Goal: Information Seeking & Learning: Learn about a topic

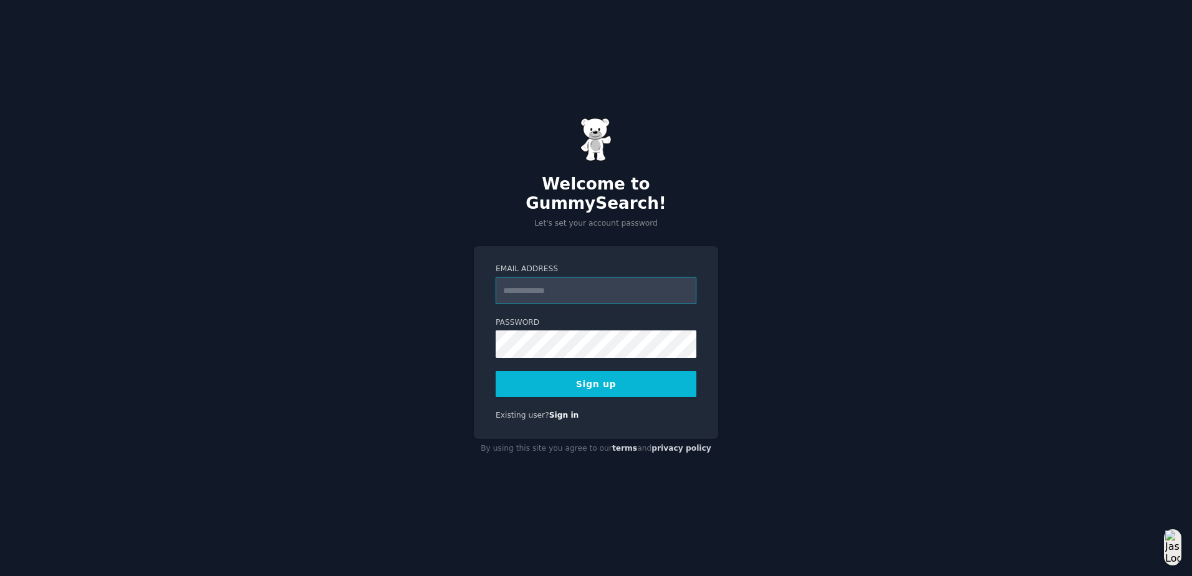
click at [592, 281] on input "Email Address" at bounding box center [596, 290] width 201 height 27
type input "**********"
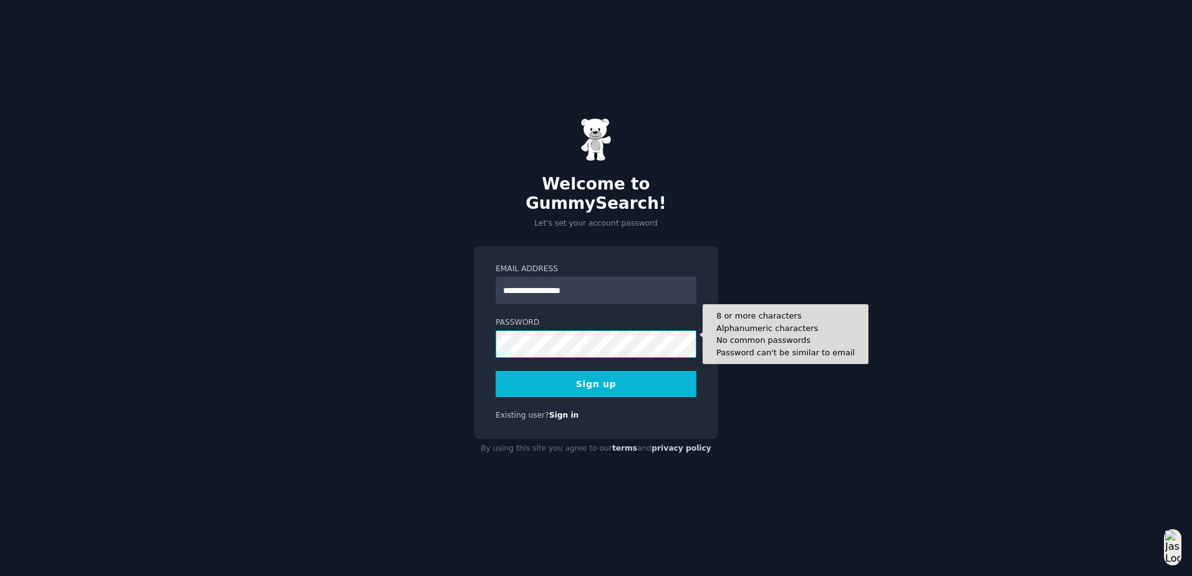
click at [496, 371] on button "Sign up" at bounding box center [596, 384] width 201 height 26
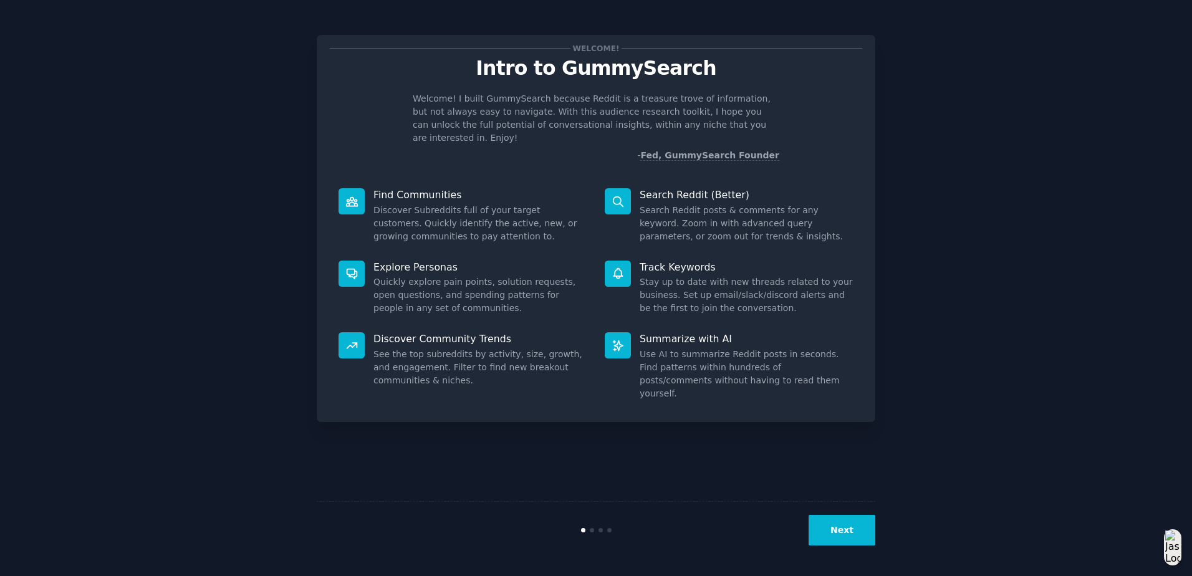
drag, startPoint x: 844, startPoint y: 551, endPoint x: 844, endPoint y: 532, distance: 18.1
click at [844, 549] on div "Next" at bounding box center [596, 529] width 559 height 57
click at [845, 526] on button "Next" at bounding box center [842, 530] width 67 height 31
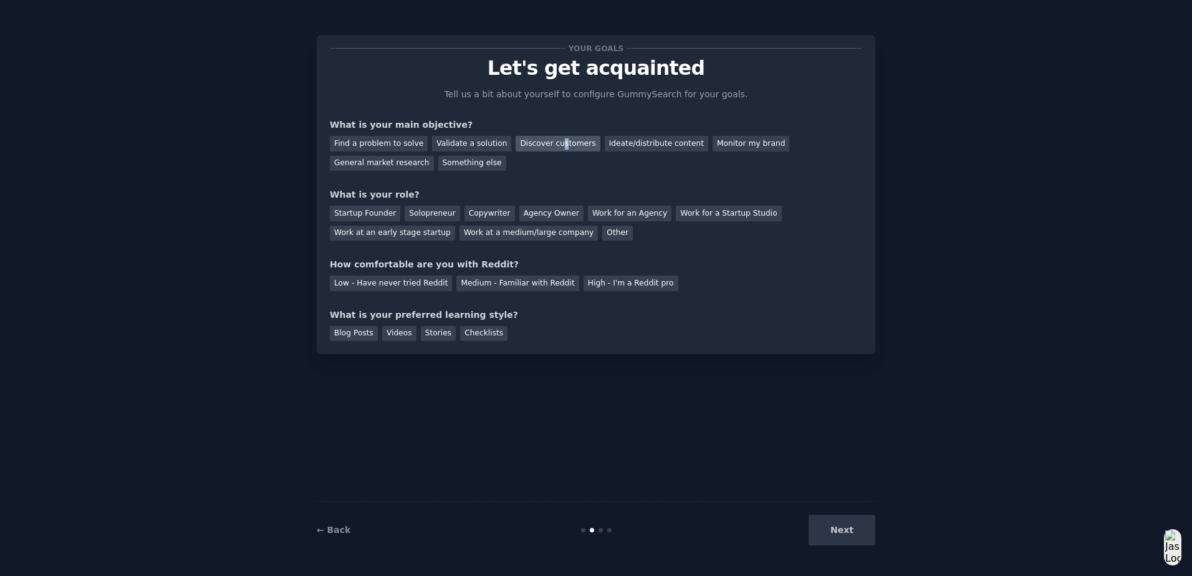
click at [542, 145] on div "Discover customers" at bounding box center [558, 144] width 84 height 16
drag, startPoint x: 542, startPoint y: 145, endPoint x: 727, endPoint y: 146, distance: 184.6
click at [727, 146] on div "Monitor my brand" at bounding box center [751, 144] width 77 height 16
click at [566, 146] on div "Discover customers" at bounding box center [558, 144] width 84 height 16
click at [460, 231] on div "Work at a medium/large company" at bounding box center [529, 234] width 138 height 16
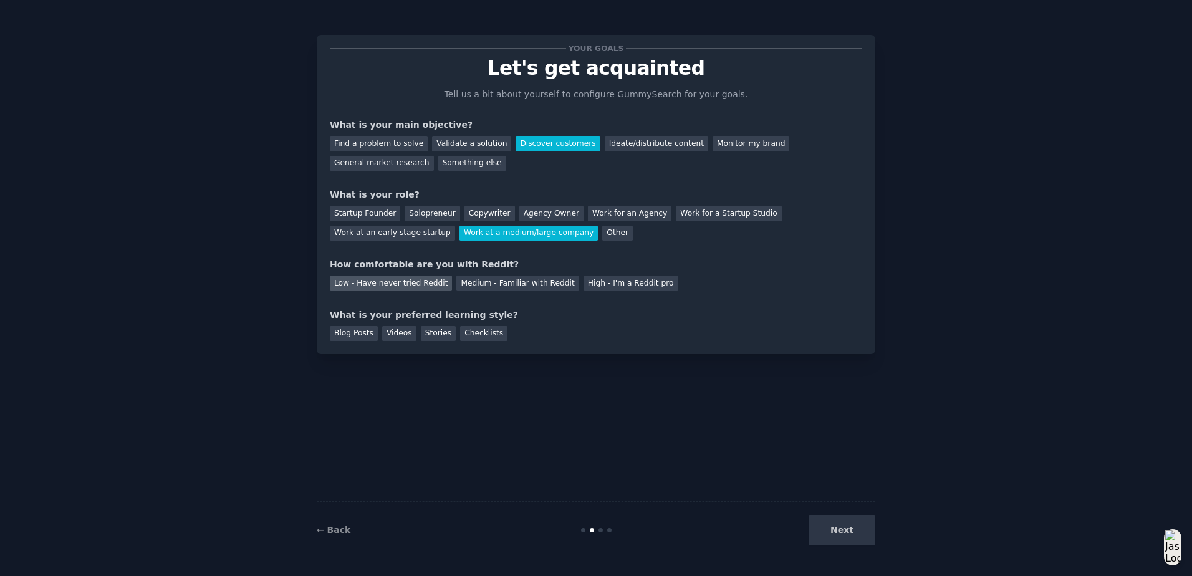
click at [420, 282] on div "Low - Have never tried Reddit" at bounding box center [391, 284] width 122 height 16
click at [385, 332] on div "Videos" at bounding box center [399, 334] width 34 height 16
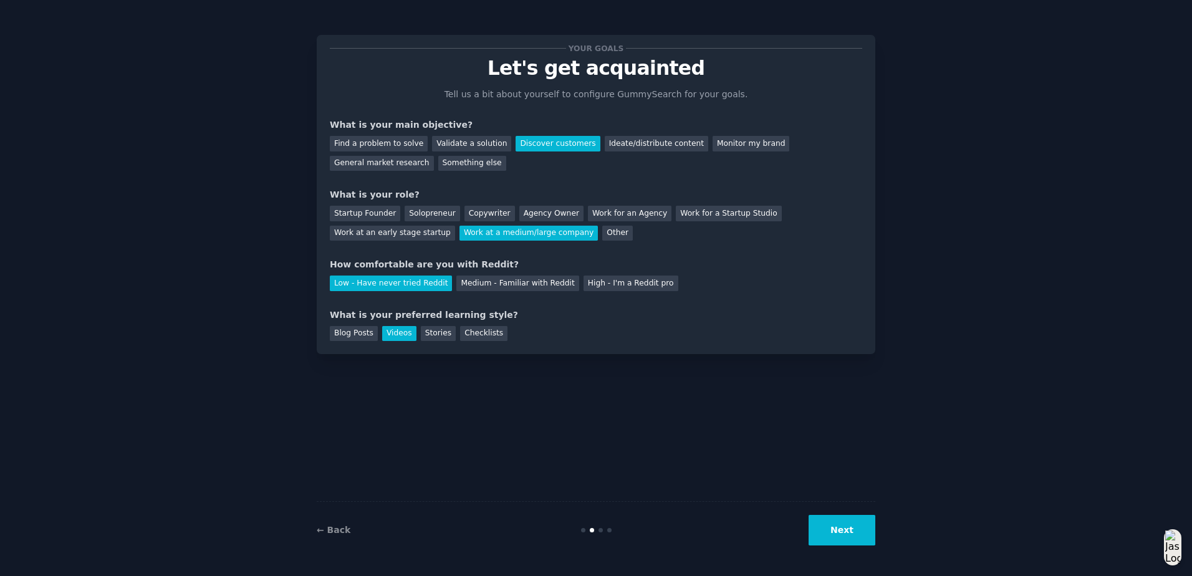
drag, startPoint x: 837, startPoint y: 552, endPoint x: 834, endPoint y: 529, distance: 22.6
click at [837, 546] on div "← Back Next" at bounding box center [596, 529] width 559 height 57
drag, startPoint x: 834, startPoint y: 529, endPoint x: 732, endPoint y: 497, distance: 107.3
click at [834, 529] on button "Next" at bounding box center [842, 530] width 67 height 31
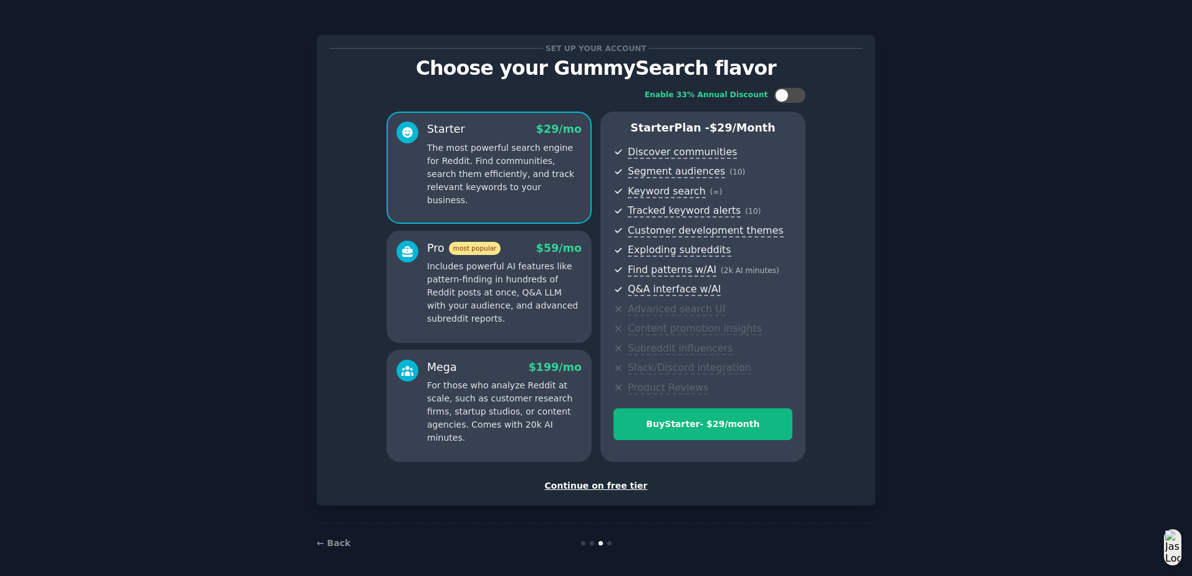
click at [584, 483] on div "Continue on free tier" at bounding box center [596, 485] width 532 height 13
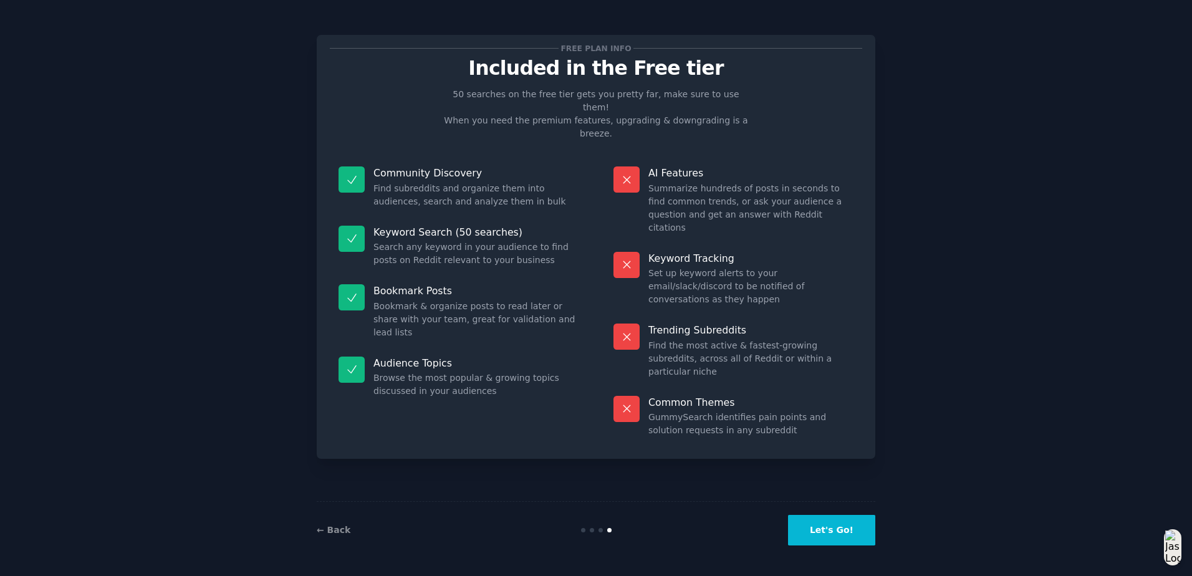
click at [814, 534] on button "Let's Go!" at bounding box center [831, 530] width 87 height 31
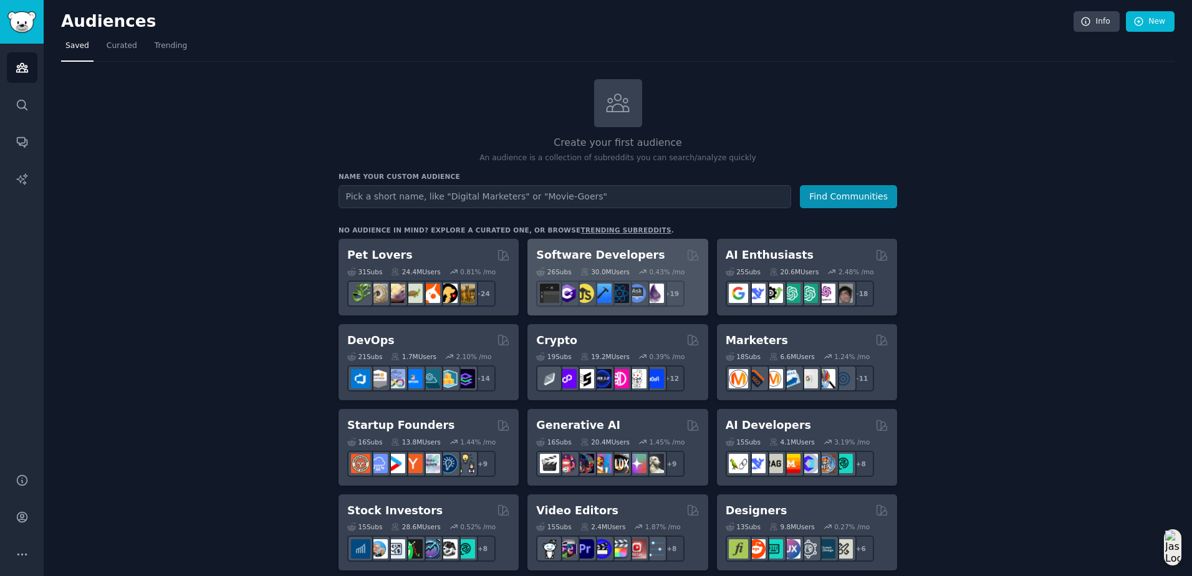
click at [587, 254] on h2 "Software Developers" at bounding box center [600, 256] width 128 height 16
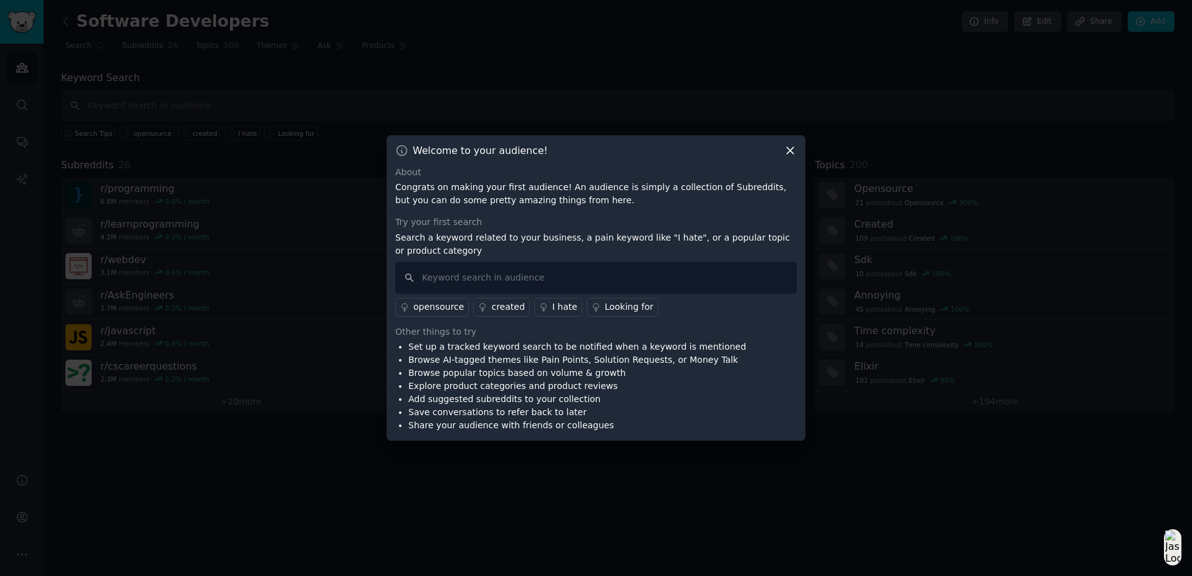
click at [425, 306] on div "opensource" at bounding box center [438, 307] width 51 height 13
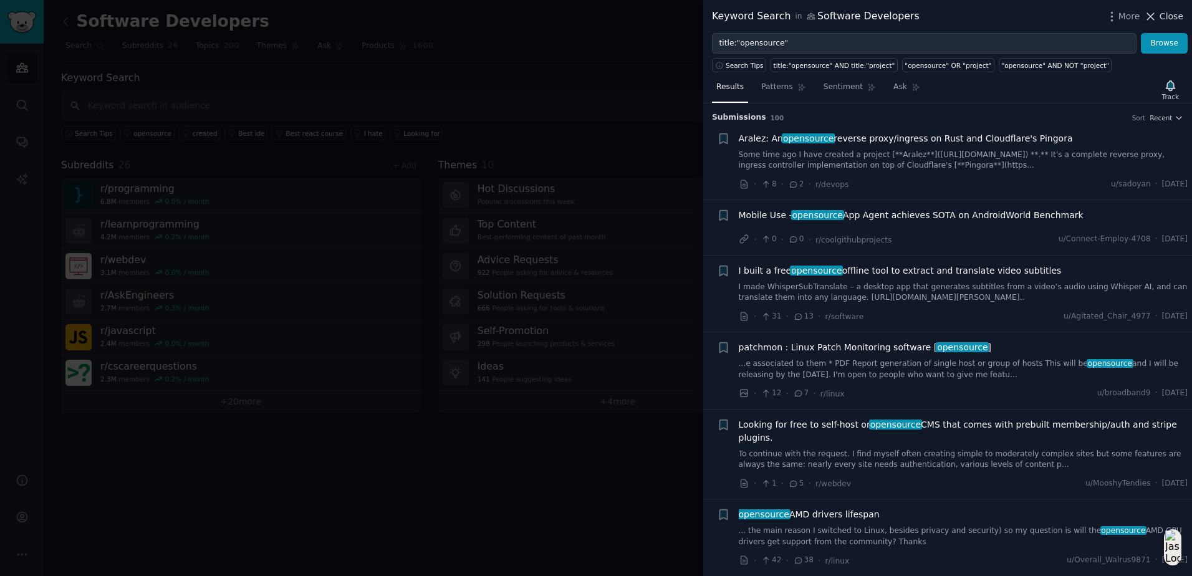
click at [1170, 20] on span "Close" at bounding box center [1172, 16] width 24 height 13
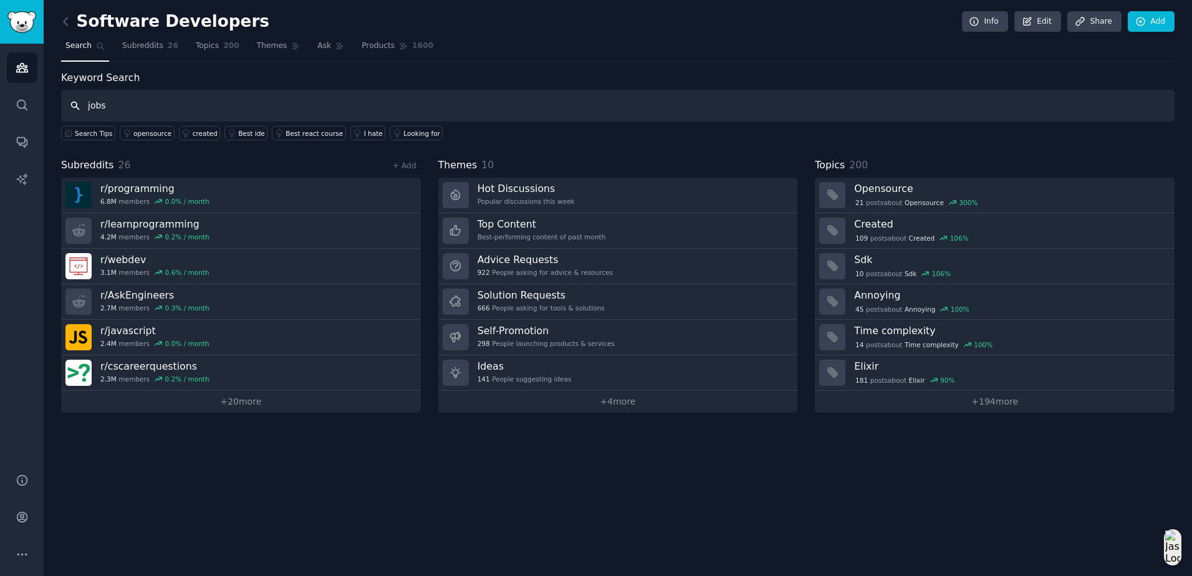
type input "jobs"
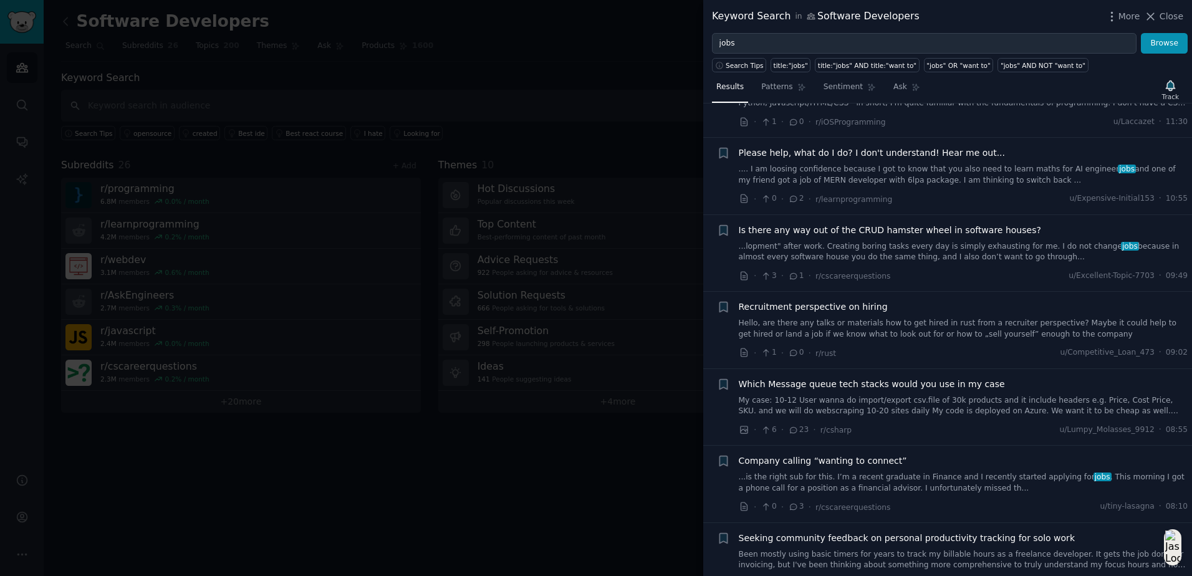
scroll to position [187, 0]
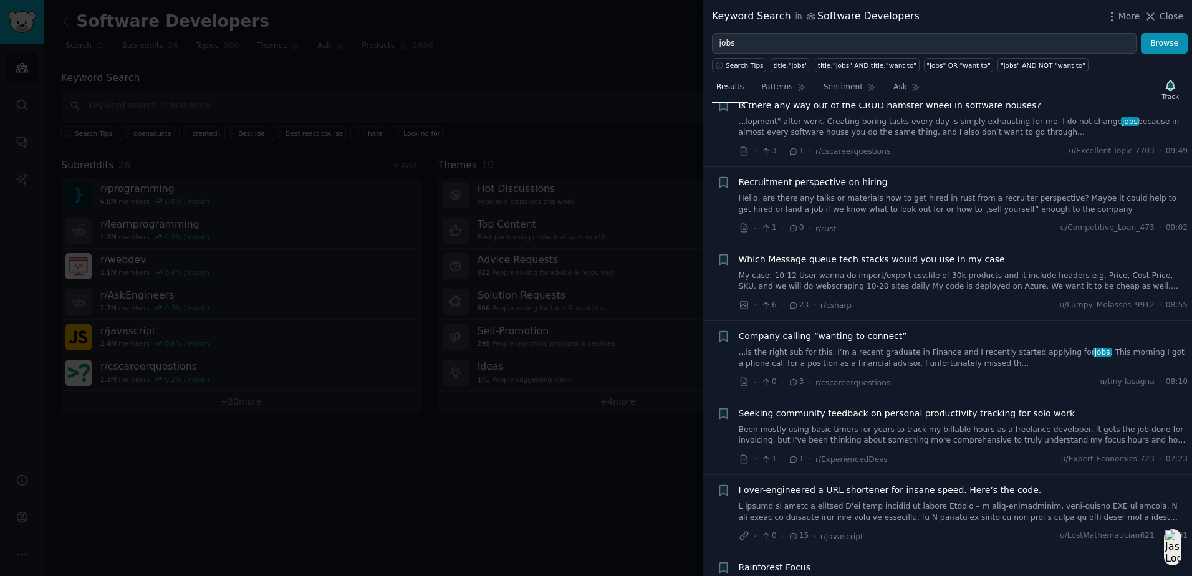
click at [418, 118] on div at bounding box center [596, 288] width 1192 height 576
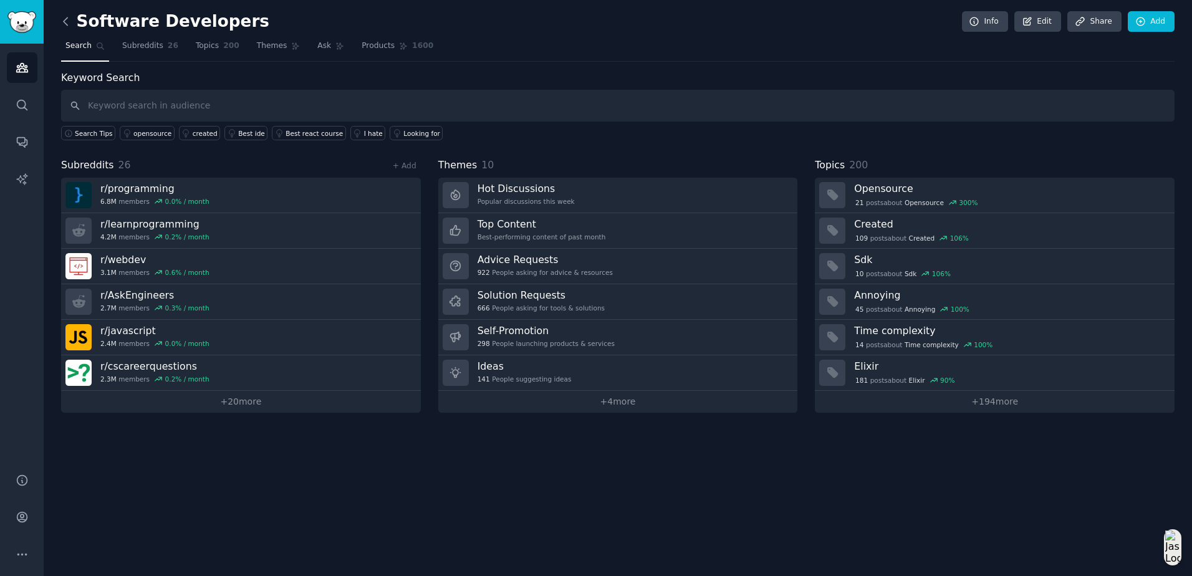
click at [66, 24] on icon at bounding box center [66, 20] width 4 height 7
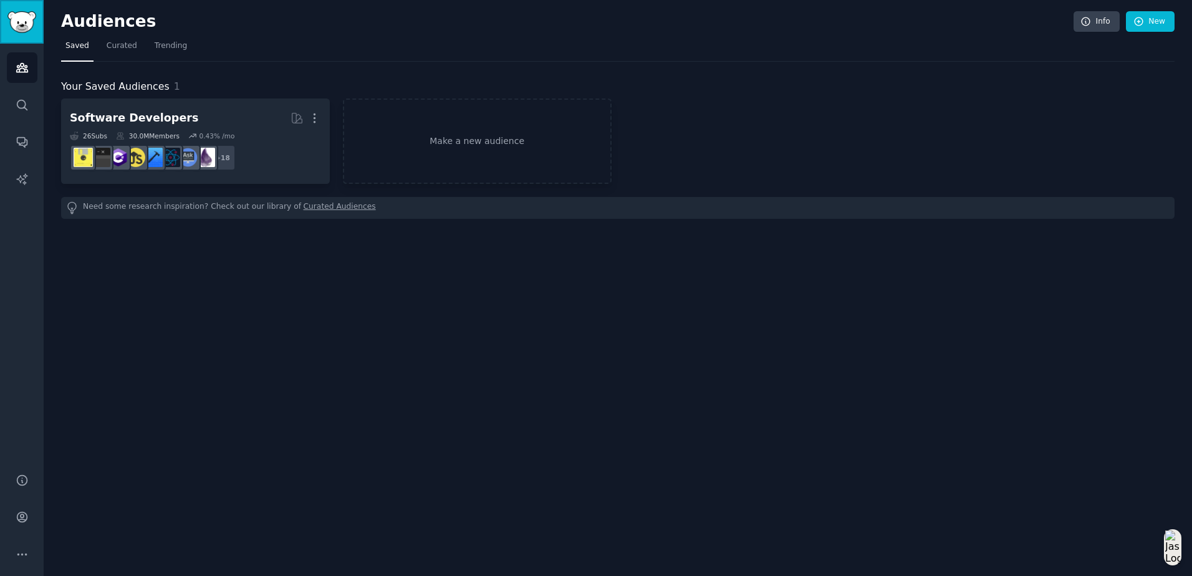
click at [17, 19] on img "Sidebar" at bounding box center [21, 22] width 29 height 22
